Goal: Check status: Check status

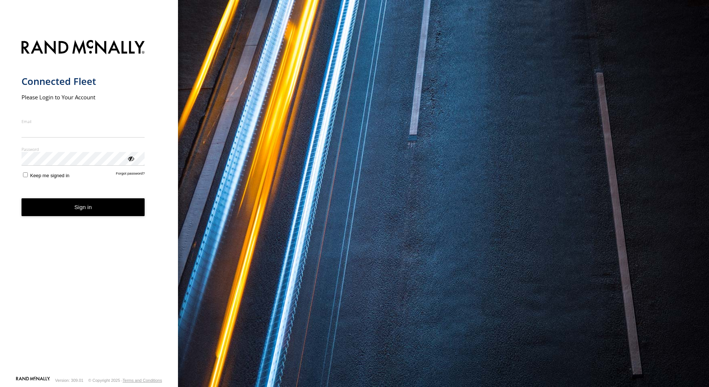
type input "**********"
click at [78, 213] on button "Sign in" at bounding box center [83, 207] width 123 height 18
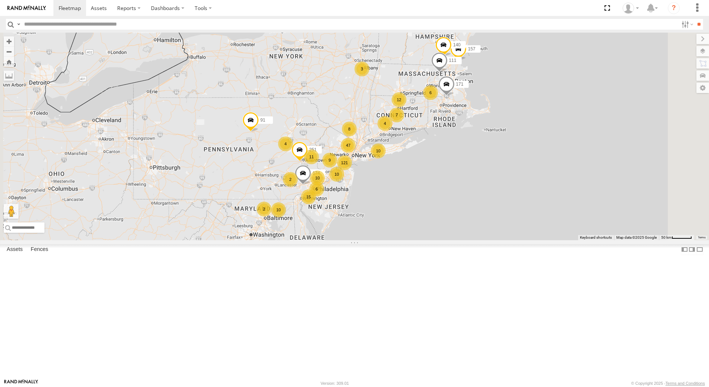
click at [404, 122] on div "7" at bounding box center [396, 115] width 15 height 15
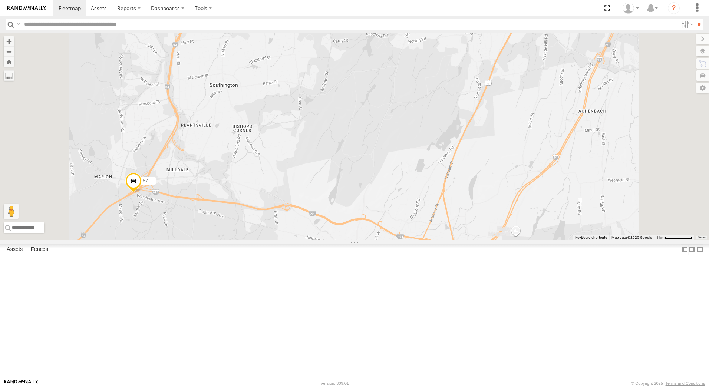
click at [582, 20] on div "5" at bounding box center [574, 13] width 15 height 15
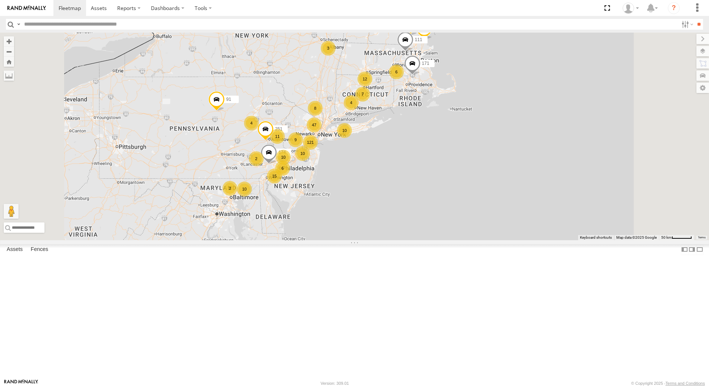
click at [359, 110] on div "4" at bounding box center [351, 102] width 15 height 15
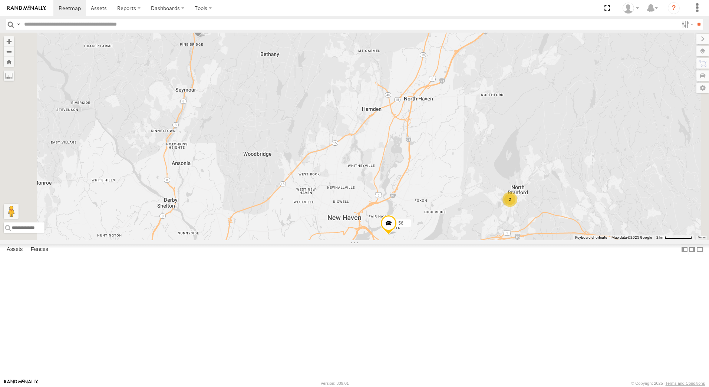
click at [397, 235] on span at bounding box center [388, 225] width 16 height 20
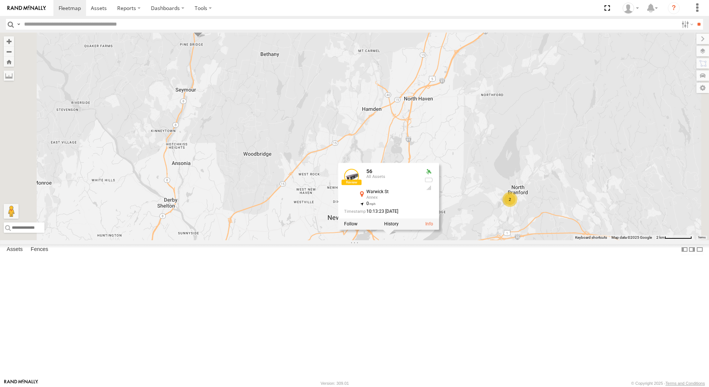
click at [560, 240] on div "91 157 174 171 140 251 111 50 56 2 56 All Assets Warwick St Annex 41.29601 , -7…" at bounding box center [354, 137] width 709 height 208
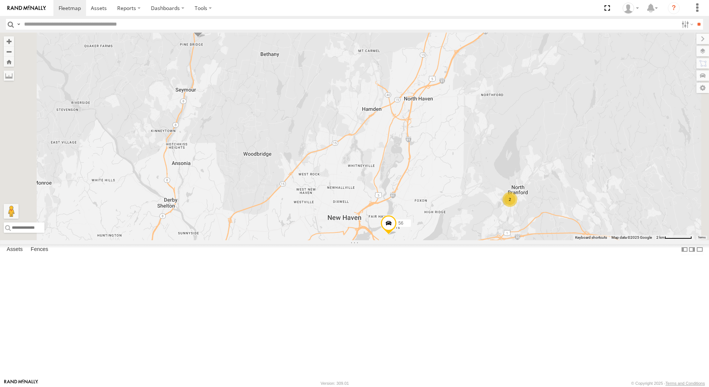
click at [517, 207] on div "2" at bounding box center [509, 199] width 15 height 15
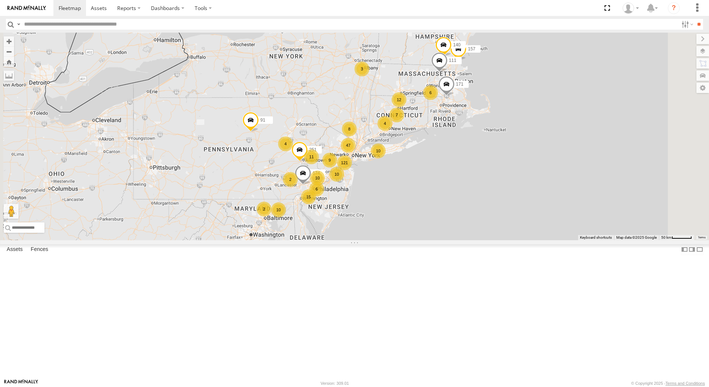
click at [406, 107] on div "12" at bounding box center [399, 99] width 15 height 15
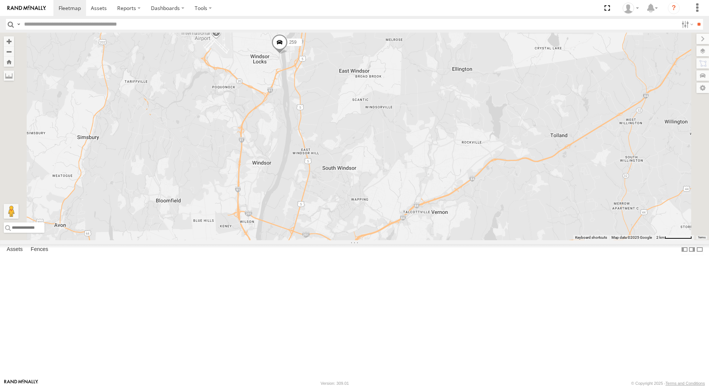
click at [464, 270] on div "2" at bounding box center [456, 262] width 15 height 15
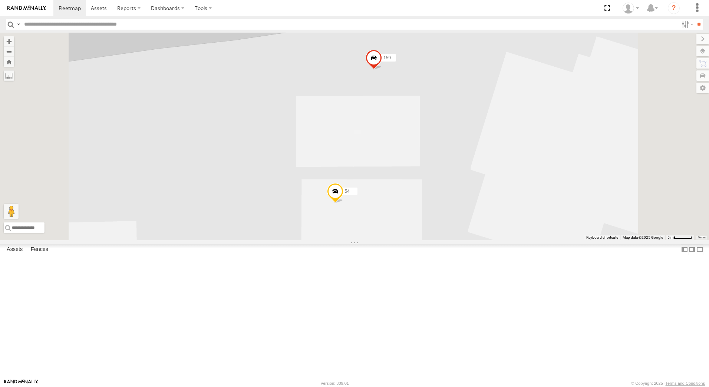
click at [343, 203] on span at bounding box center [335, 193] width 16 height 20
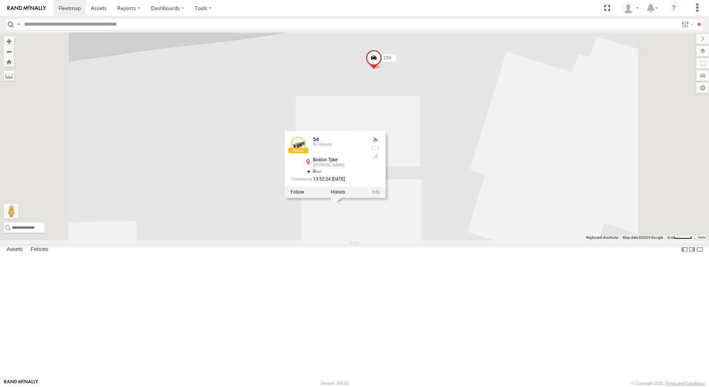
click at [522, 240] on div "157 91 174 171 140 251 111 259 159 54 54 All Assets Boston Tpke Bolton 41.78353…" at bounding box center [354, 137] width 709 height 208
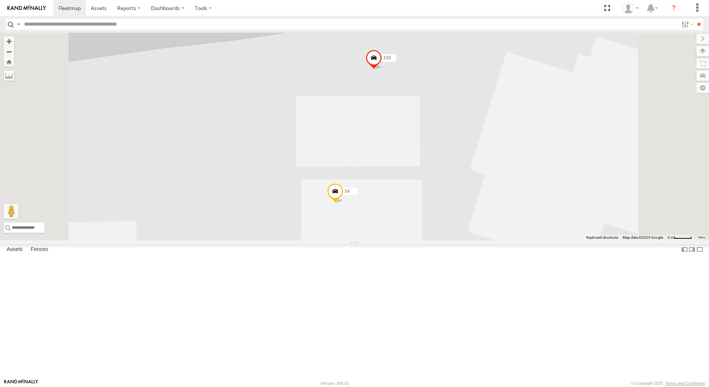
click at [382, 70] on span at bounding box center [374, 60] width 16 height 20
click at [525, 195] on div "157 91 174 171 140 251 111 259 159 54 159 All Assets Boston Tpke Bolton 41.7838…" at bounding box center [354, 137] width 709 height 208
click at [343, 203] on span at bounding box center [335, 193] width 16 height 20
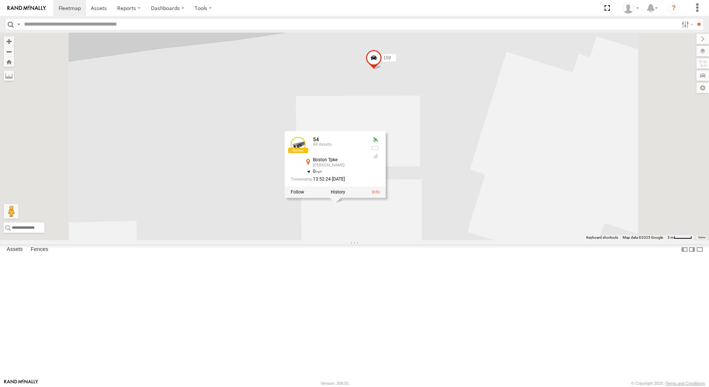
click at [536, 240] on div "157 91 174 171 140 251 111 259 159 54 54 All Assets Boston Tpke Bolton 41.78353…" at bounding box center [354, 137] width 709 height 208
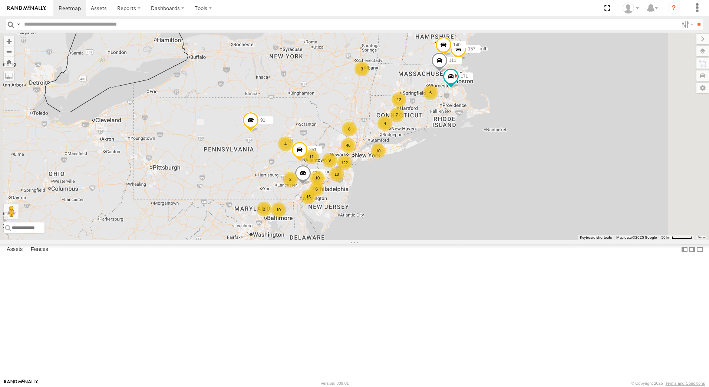
scroll to position [5117, 0]
